Goal: Entertainment & Leisure: Consume media (video, audio)

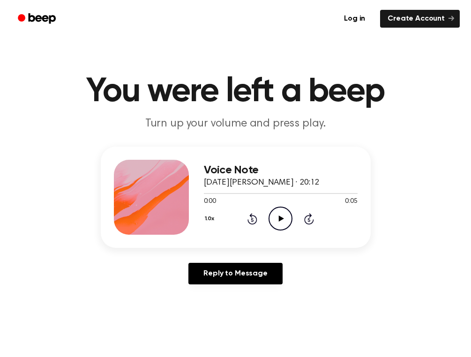
click at [282, 215] on icon "Play Audio" at bounding box center [281, 219] width 24 height 24
click at [252, 216] on icon at bounding box center [253, 218] width 10 height 11
click at [206, 219] on button "1.0x" at bounding box center [211, 219] width 14 height 16
click at [205, 224] on button "1.0x" at bounding box center [211, 219] width 14 height 16
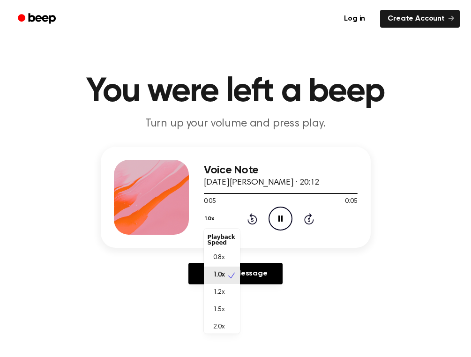
click at [227, 259] on div "0.8x" at bounding box center [222, 258] width 36 height 17
click at [281, 220] on icon at bounding box center [281, 219] width 5 height 6
click at [287, 225] on icon "Play Audio" at bounding box center [281, 219] width 24 height 24
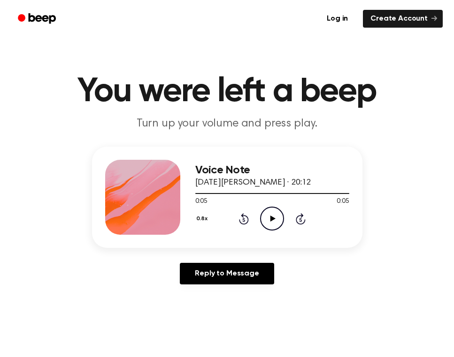
click at [271, 220] on icon at bounding box center [272, 219] width 5 height 6
click at [273, 215] on icon "Pause Audio" at bounding box center [272, 219] width 24 height 24
click at [239, 217] on icon "Rewind 5 seconds" at bounding box center [243, 219] width 10 height 12
click at [237, 215] on div "0.8x Rewind 5 seconds Play Audio Skip 5 seconds" at bounding box center [272, 219] width 154 height 24
click at [245, 220] on icon "Rewind 5 seconds" at bounding box center [243, 219] width 10 height 12
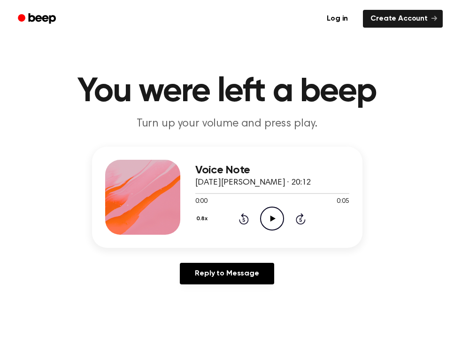
click at [277, 221] on icon "Play Audio" at bounding box center [272, 219] width 24 height 24
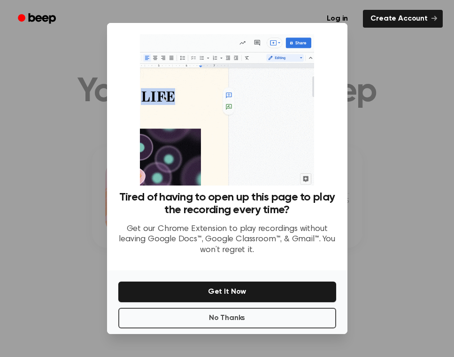
click at [158, 328] on button "No Thanks" at bounding box center [227, 318] width 218 height 21
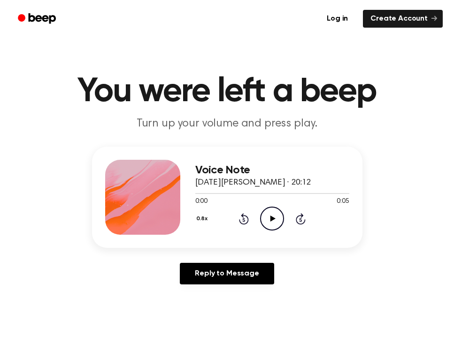
click at [262, 213] on circle at bounding box center [271, 218] width 23 height 23
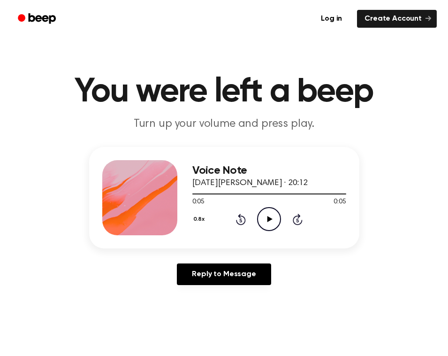
click at [266, 224] on icon "Play Audio" at bounding box center [269, 219] width 24 height 24
click at [274, 221] on icon "Play Audio" at bounding box center [269, 219] width 24 height 24
click at [272, 219] on icon "Pause Audio" at bounding box center [269, 219] width 24 height 24
click at [270, 218] on icon at bounding box center [269, 219] width 5 height 6
click at [272, 220] on icon "Play Audio" at bounding box center [269, 219] width 24 height 24
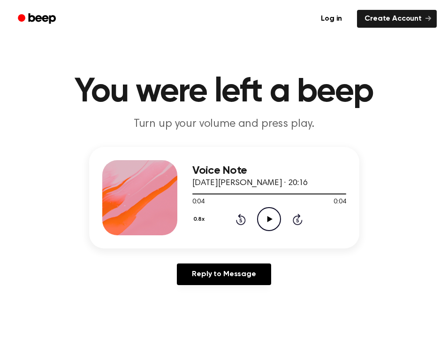
click at [268, 222] on icon "Play Audio" at bounding box center [269, 219] width 24 height 24
click at [273, 221] on icon "Play Audio" at bounding box center [269, 219] width 24 height 24
click at [266, 224] on icon "Play Audio" at bounding box center [269, 219] width 24 height 24
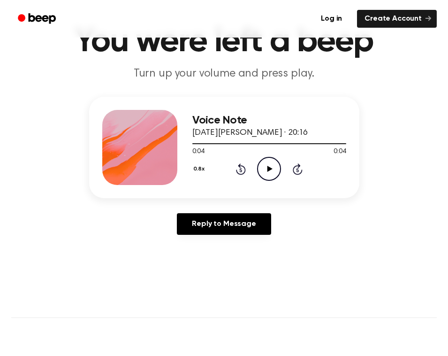
scroll to position [54, 0]
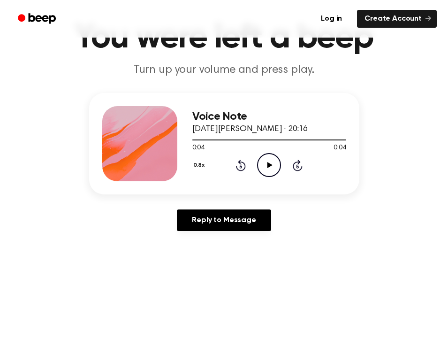
click at [263, 167] on icon "Play Audio" at bounding box center [269, 165] width 24 height 24
click at [265, 161] on icon "Play Audio" at bounding box center [269, 165] width 24 height 24
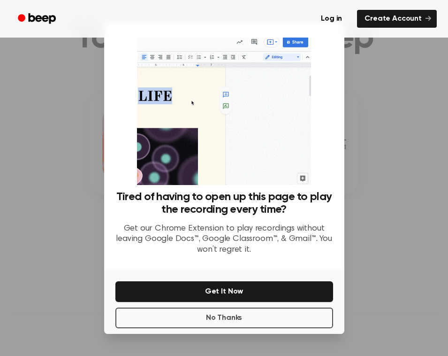
click at [292, 328] on button "No Thanks" at bounding box center [224, 317] width 218 height 21
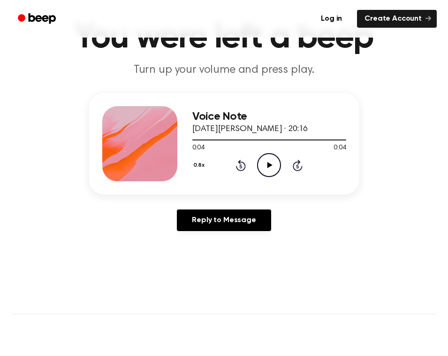
click at [270, 163] on icon "Play Audio" at bounding box center [269, 165] width 24 height 24
click at [273, 162] on icon "Pause Audio" at bounding box center [269, 165] width 24 height 24
